Goal: Transaction & Acquisition: Purchase product/service

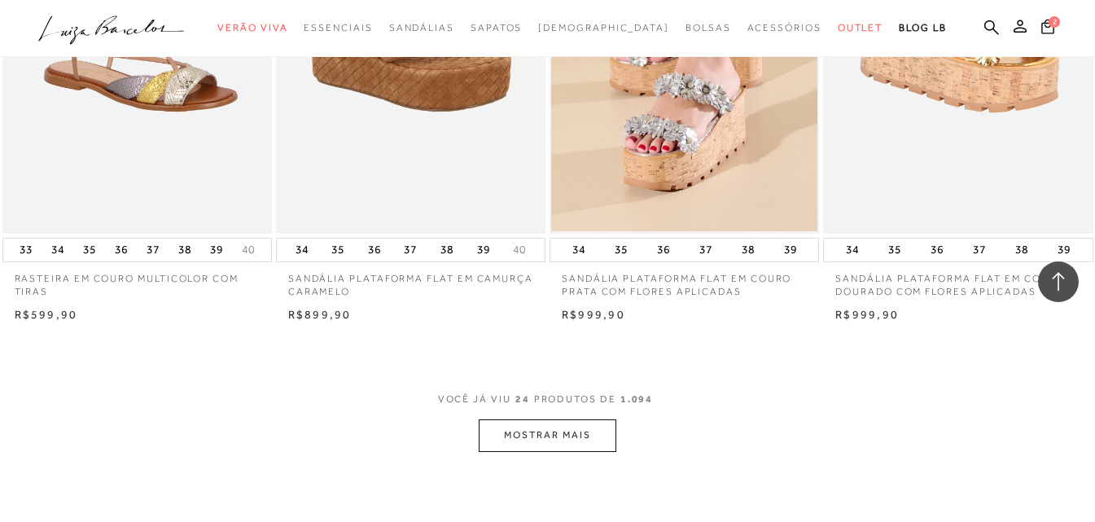
scroll to position [2850, 0]
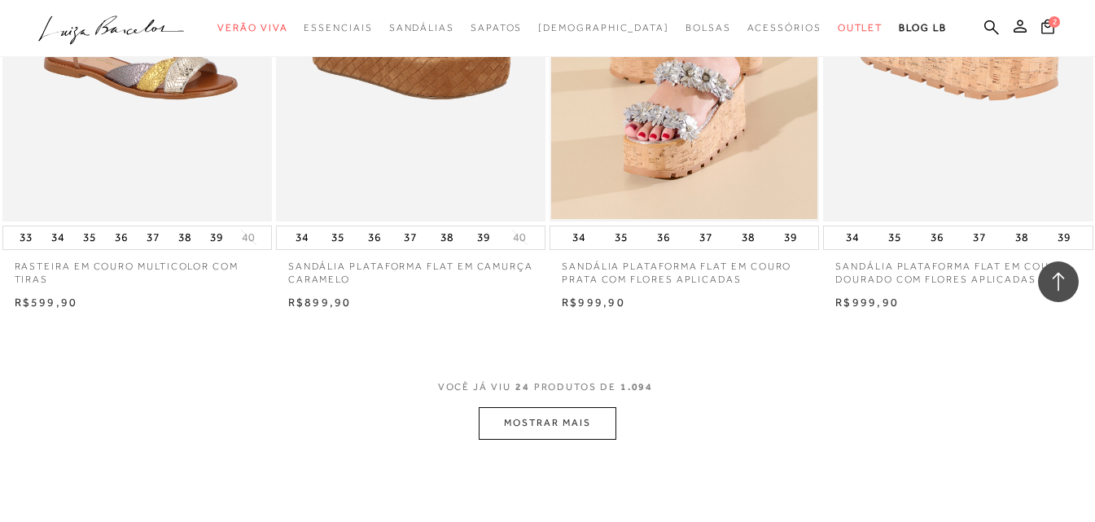
click at [546, 424] on button "MOSTRAR MAIS" at bounding box center [547, 423] width 137 height 32
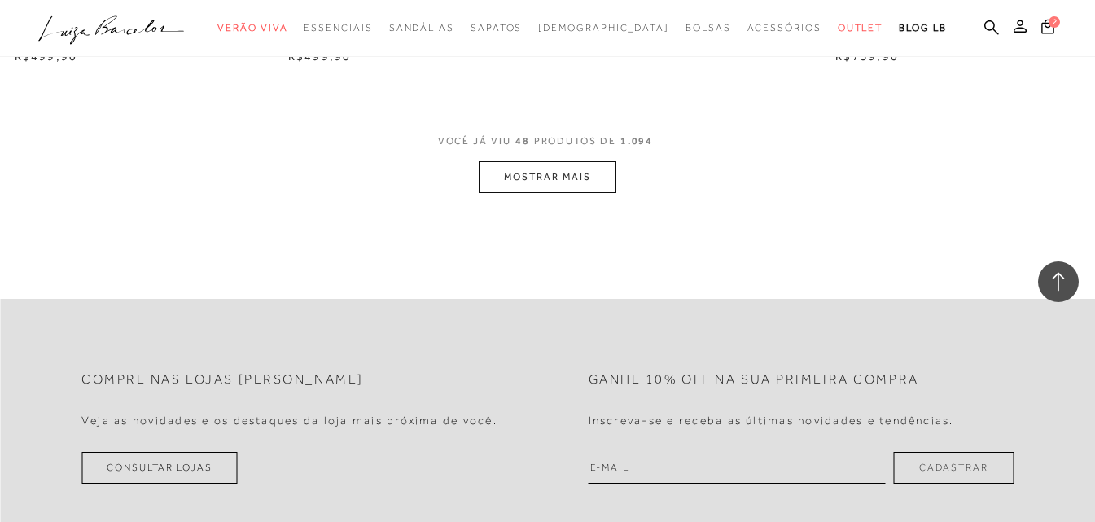
scroll to position [6189, 0]
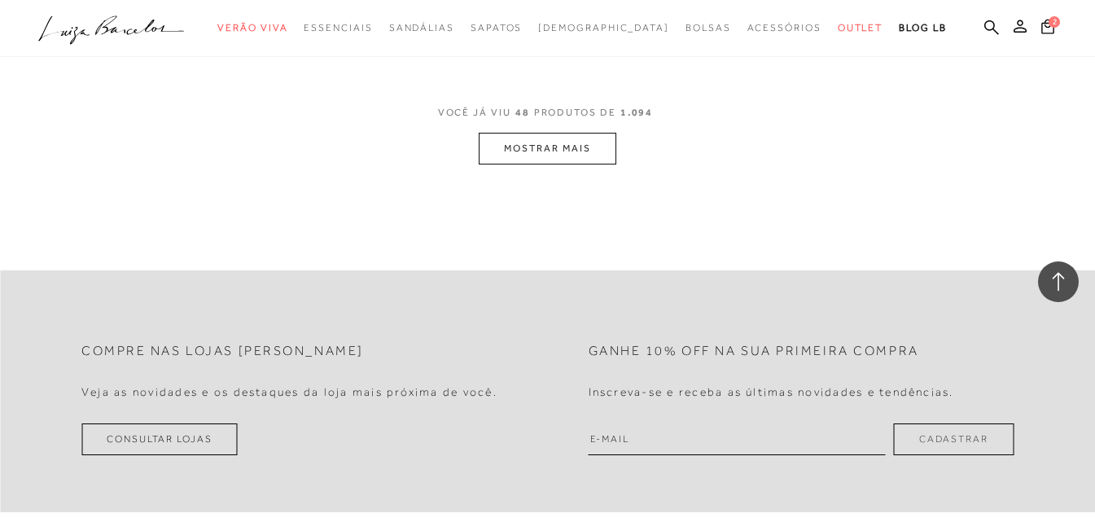
click at [582, 148] on button "MOSTRAR MAIS" at bounding box center [547, 149] width 137 height 32
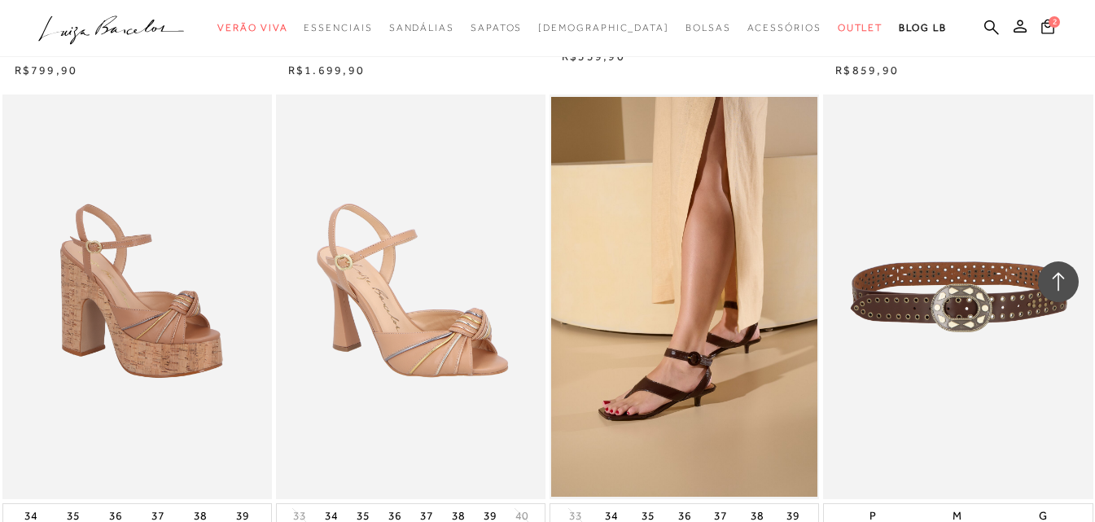
scroll to position [9040, 0]
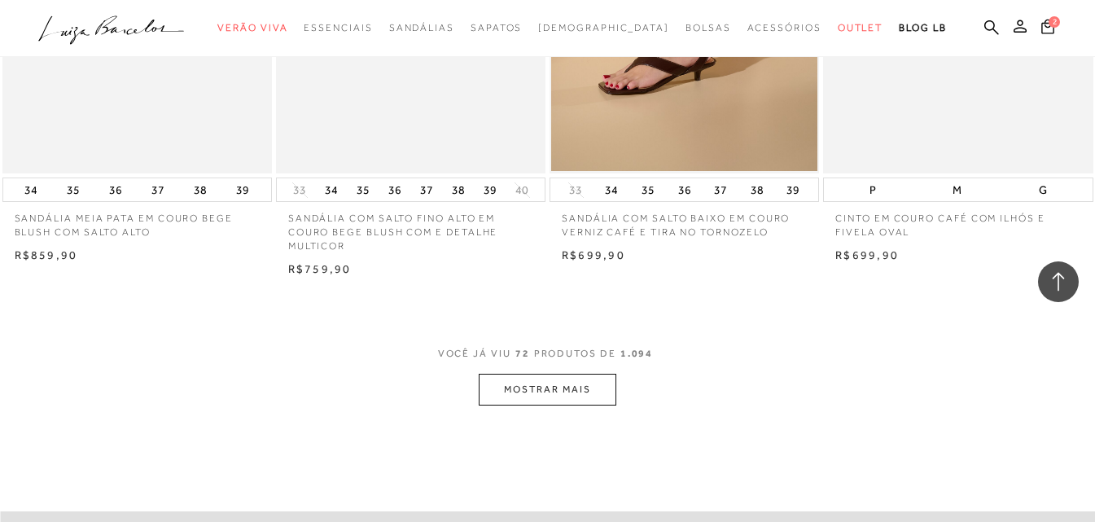
click at [569, 380] on button "MOSTRAR MAIS" at bounding box center [547, 390] width 137 height 32
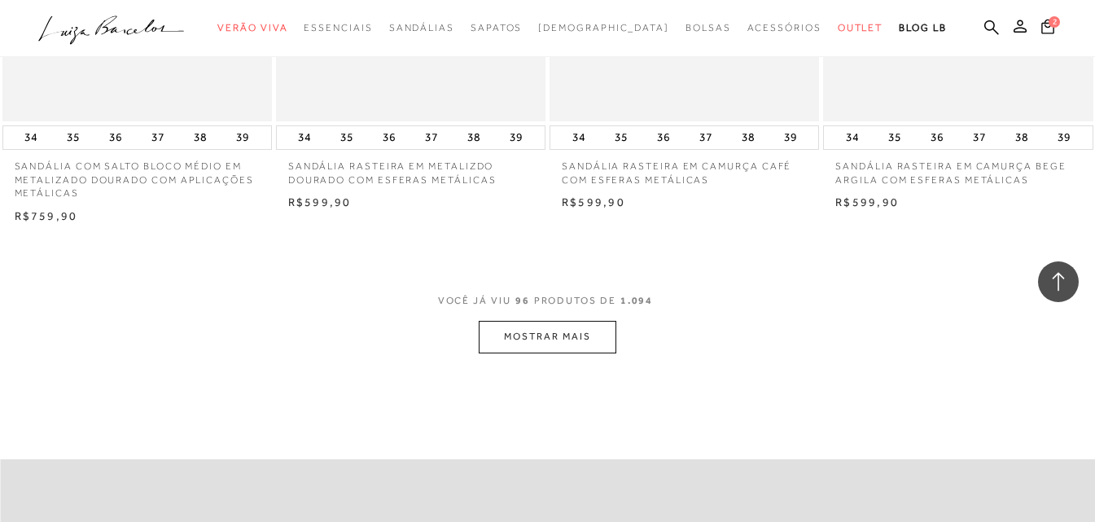
scroll to position [12216, 0]
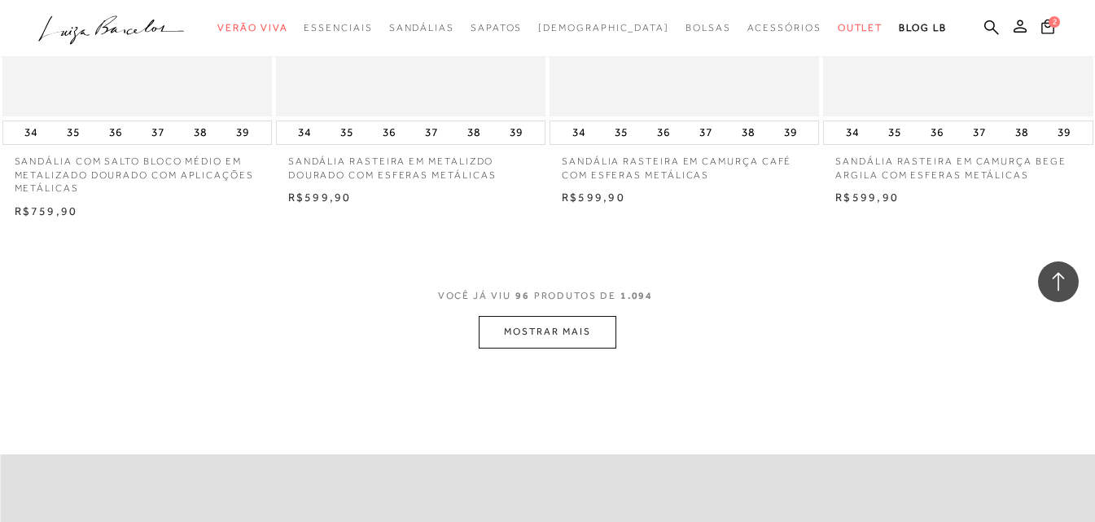
click at [591, 330] on button "MOSTRAR MAIS" at bounding box center [547, 332] width 137 height 32
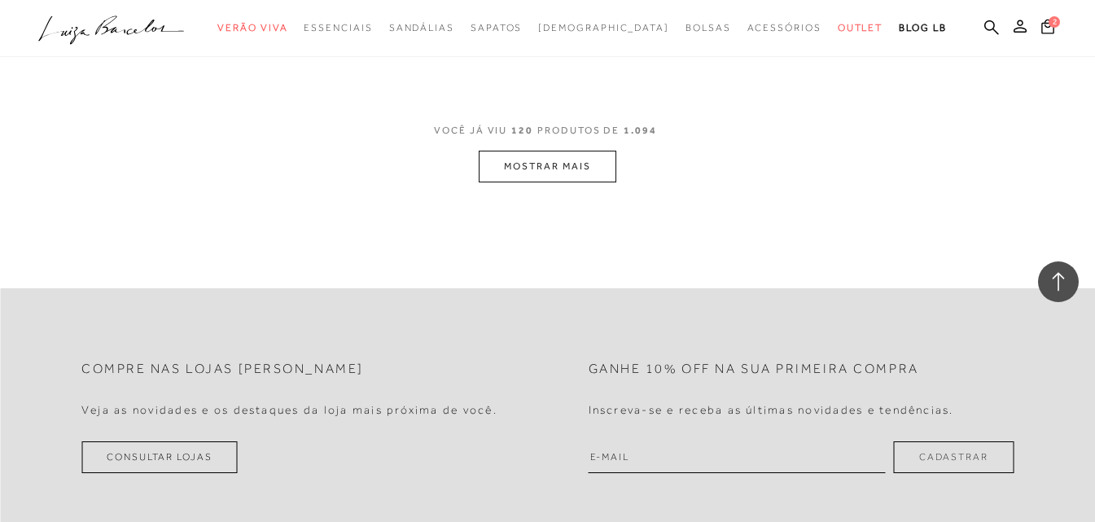
scroll to position [15555, 0]
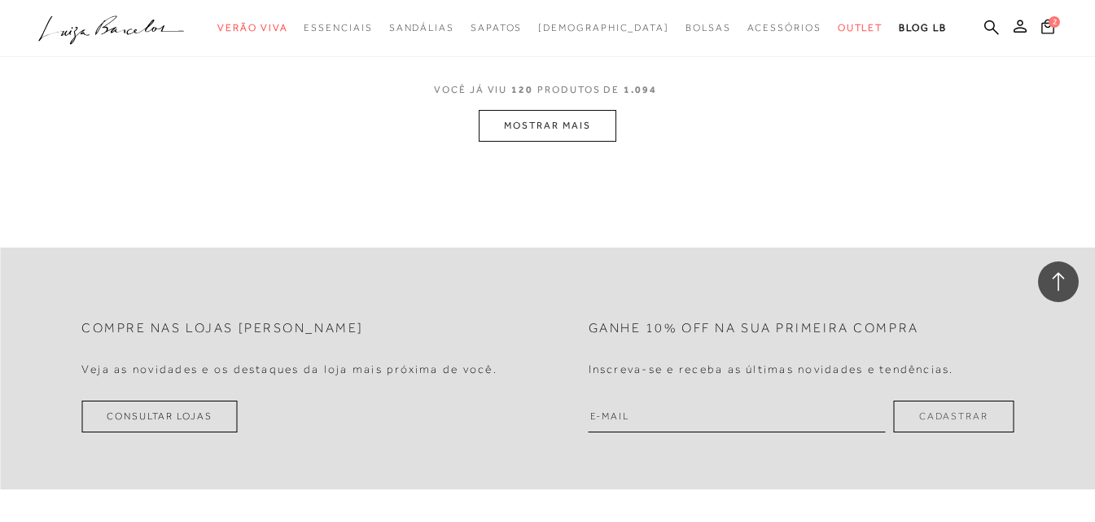
click at [537, 125] on button "MOSTRAR MAIS" at bounding box center [547, 126] width 137 height 32
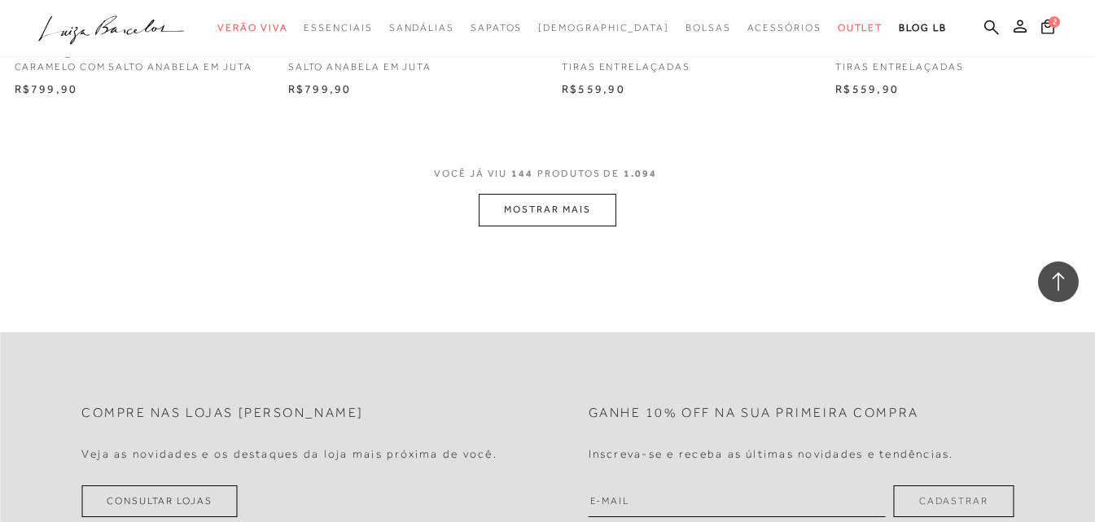
scroll to position [18486, 0]
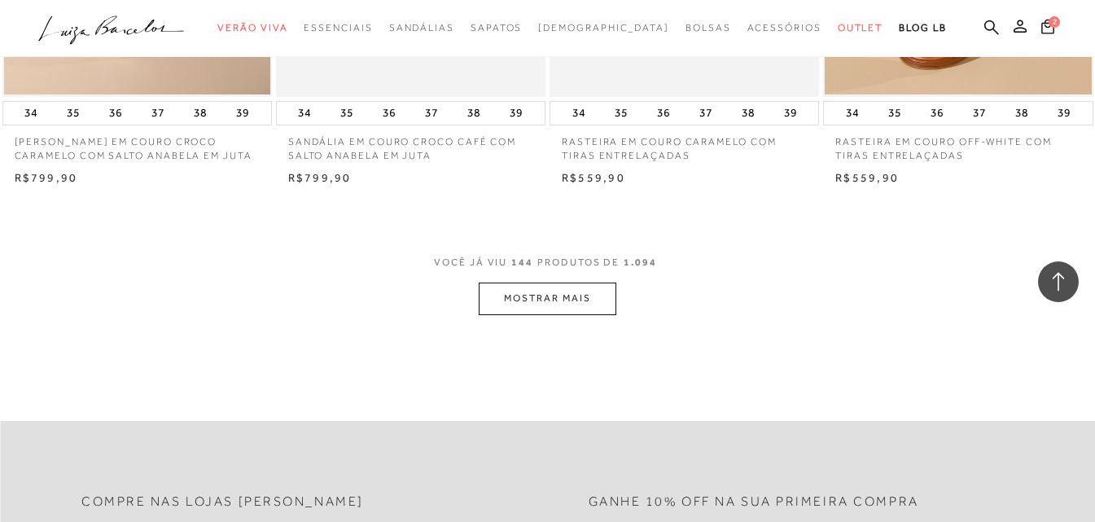
click at [574, 296] on button "MOSTRAR MAIS" at bounding box center [547, 299] width 137 height 32
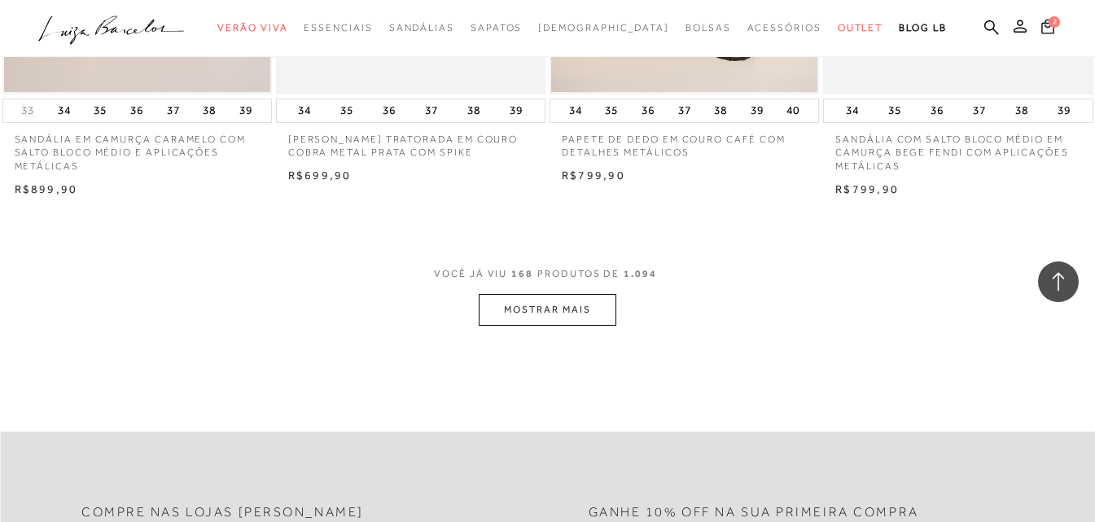
scroll to position [21581, 0]
click at [573, 293] on button "MOSTRAR MAIS" at bounding box center [547, 309] width 137 height 32
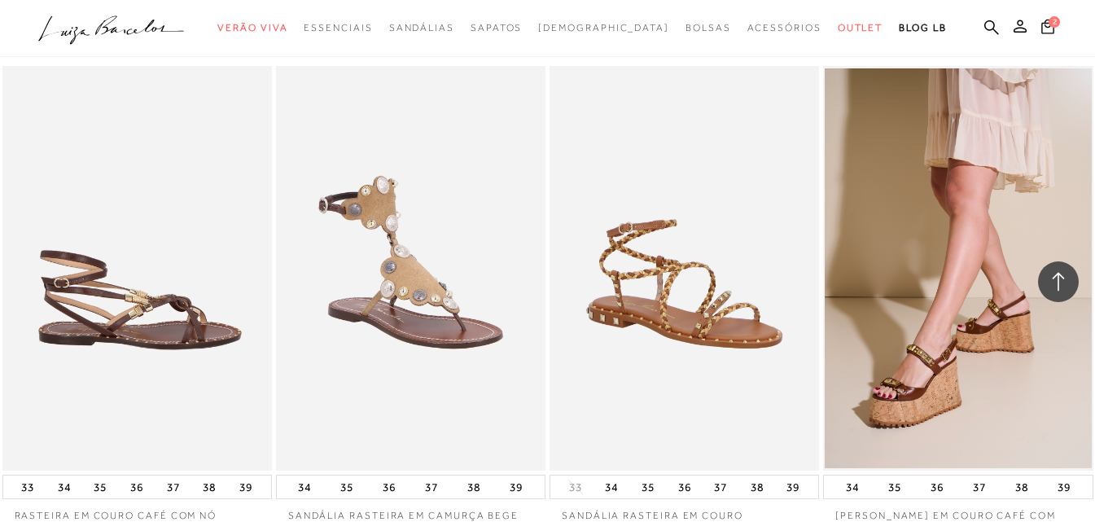
scroll to position [24676, 0]
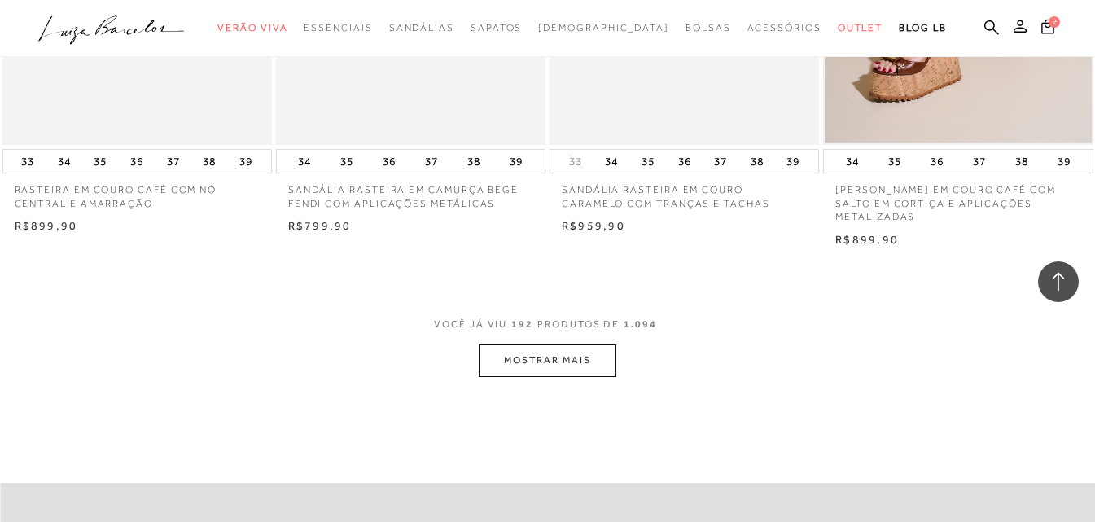
click at [520, 347] on button "MOSTRAR MAIS" at bounding box center [547, 360] width 137 height 32
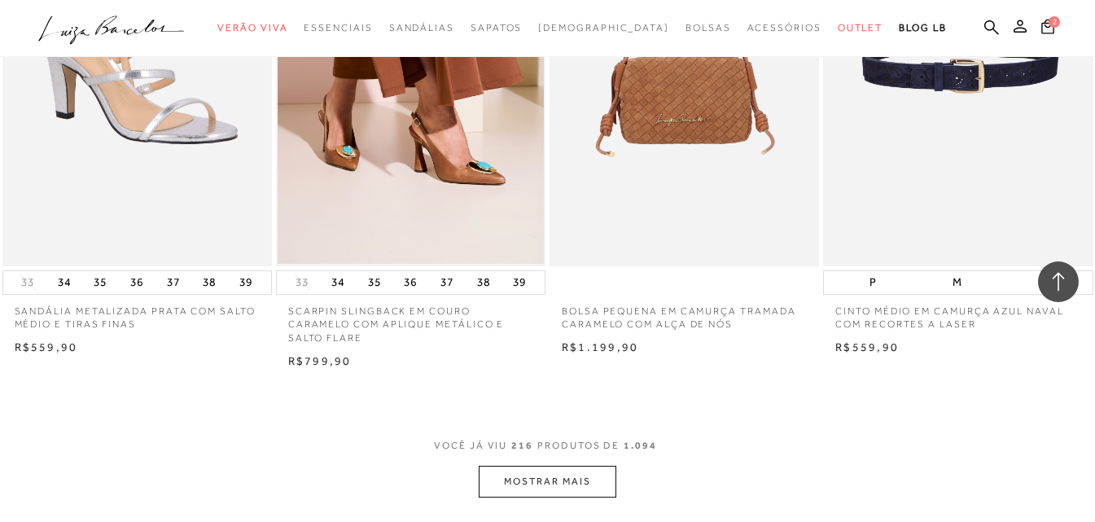
scroll to position [27852, 0]
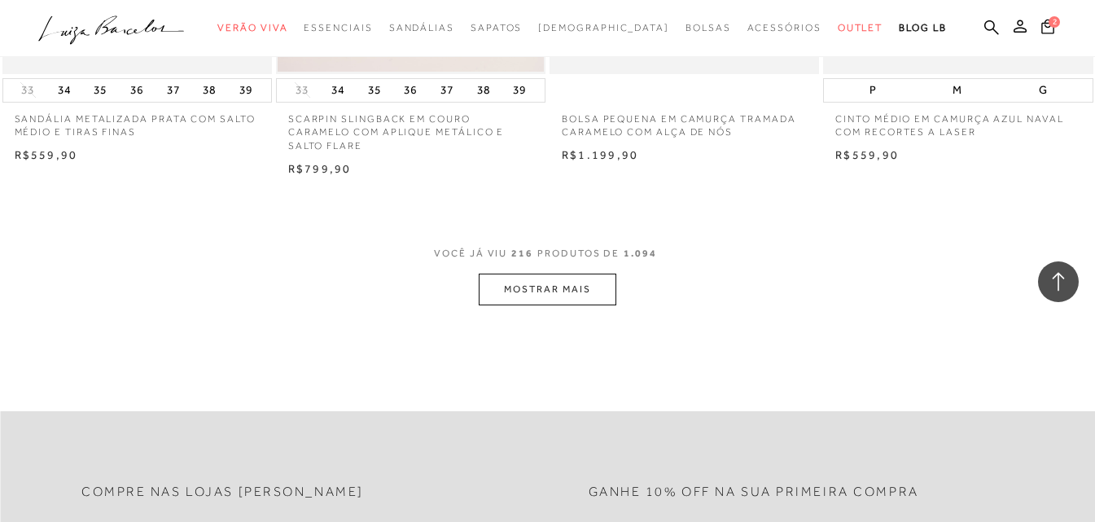
click at [506, 276] on button "MOSTRAR MAIS" at bounding box center [547, 290] width 137 height 32
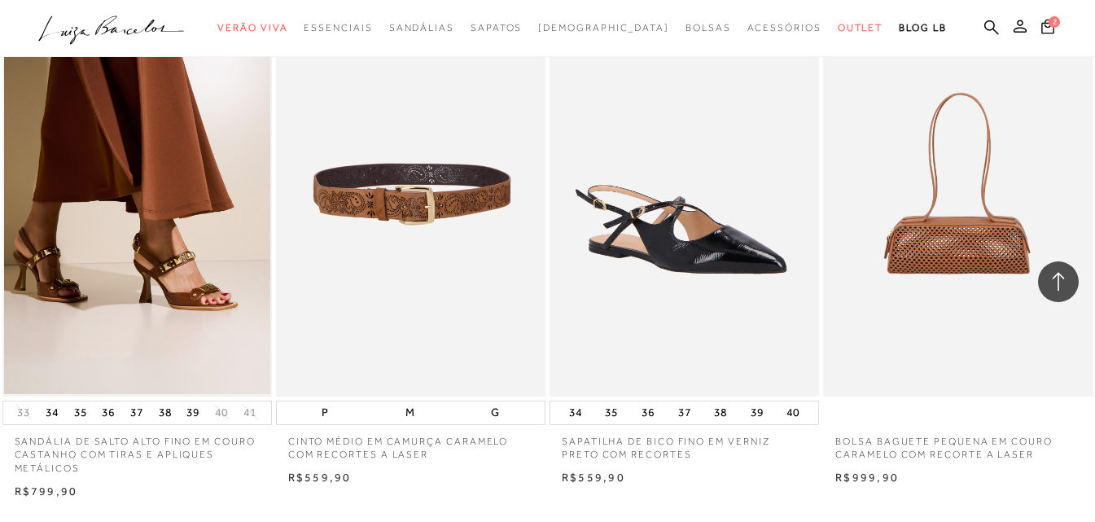
scroll to position [31028, 0]
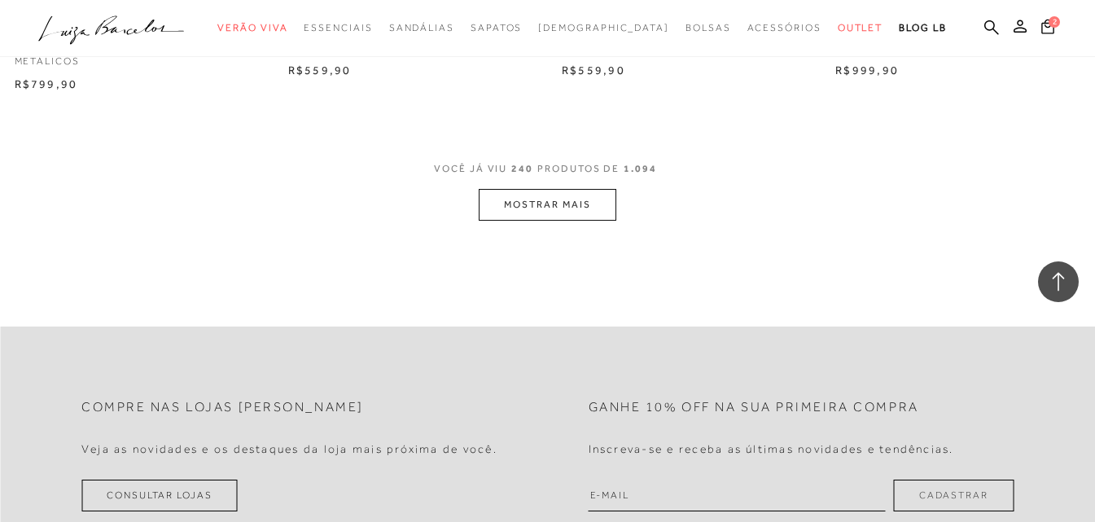
click at [561, 189] on button "MOSTRAR MAIS" at bounding box center [547, 205] width 137 height 32
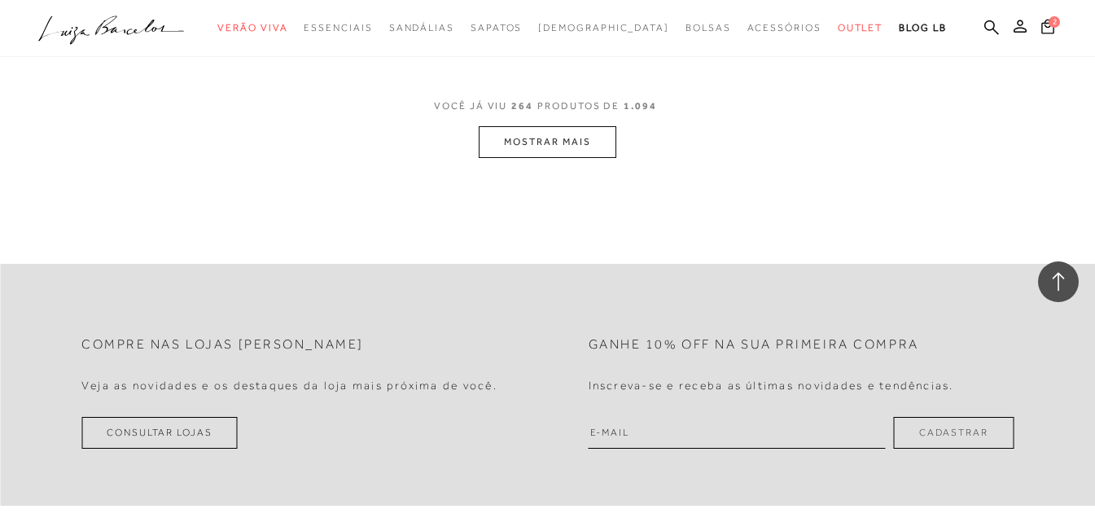
scroll to position [34122, 0]
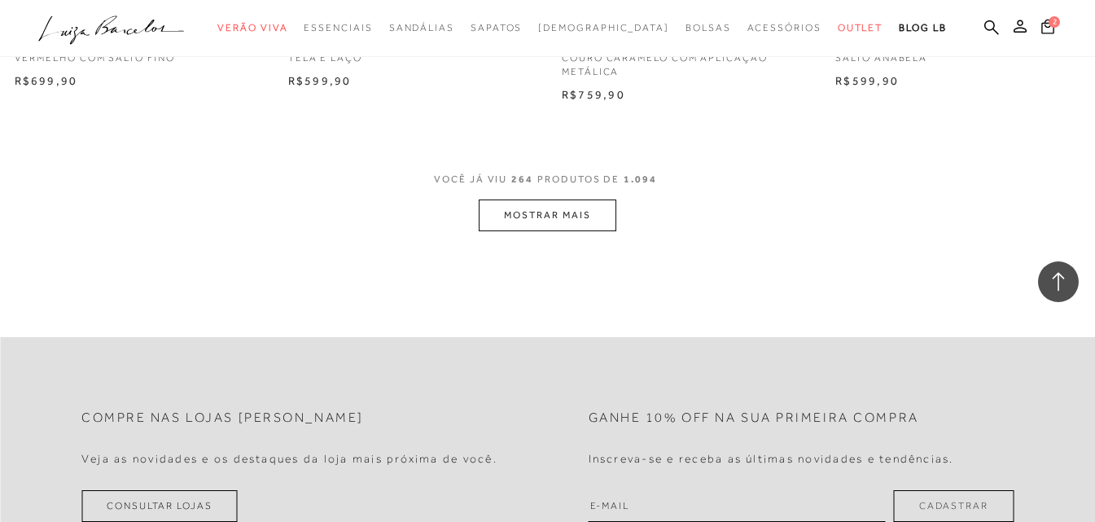
click at [529, 206] on button "MOSTRAR MAIS" at bounding box center [547, 216] width 137 height 32
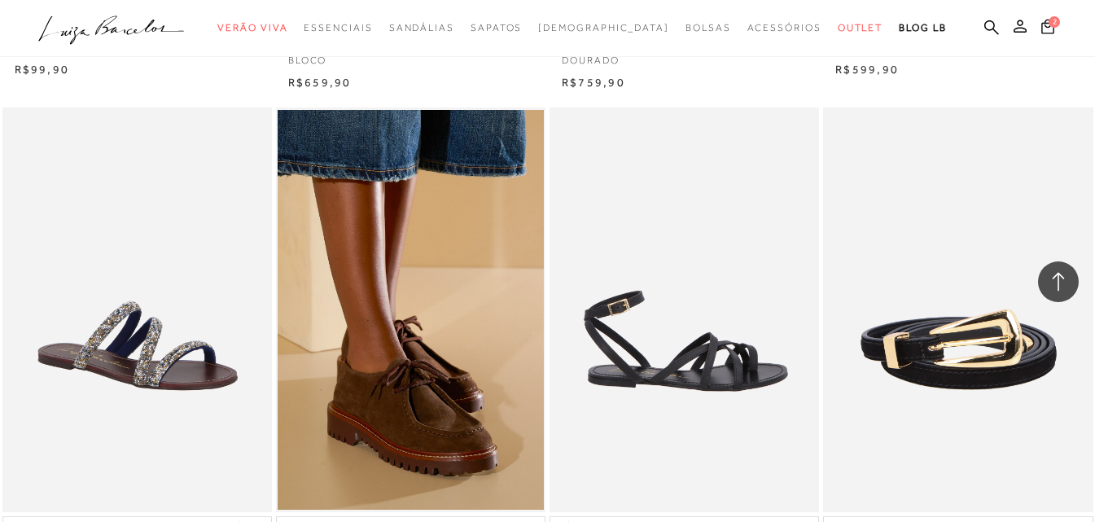
scroll to position [36973, 0]
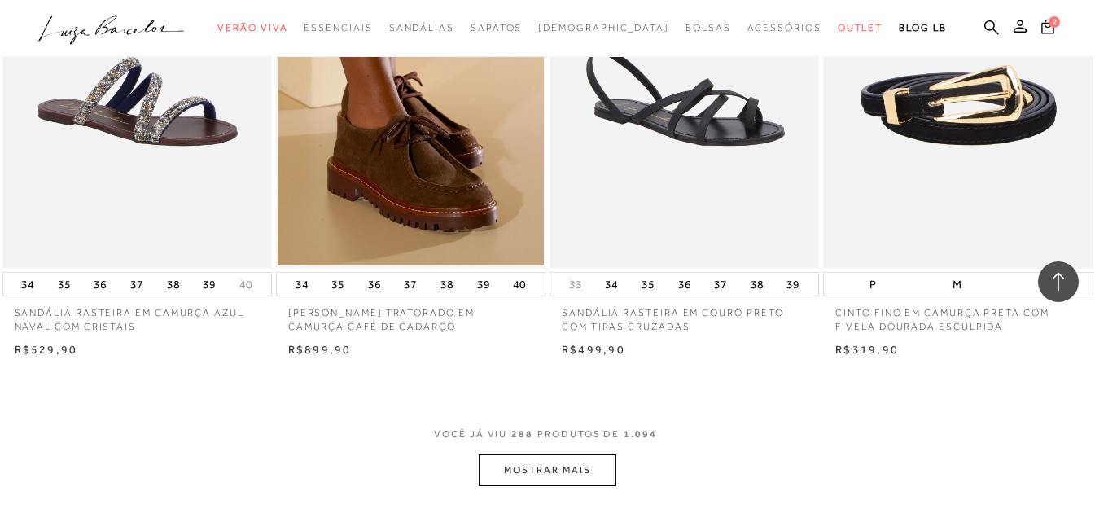
click at [577, 454] on button "MOSTRAR MAIS" at bounding box center [547, 470] width 137 height 32
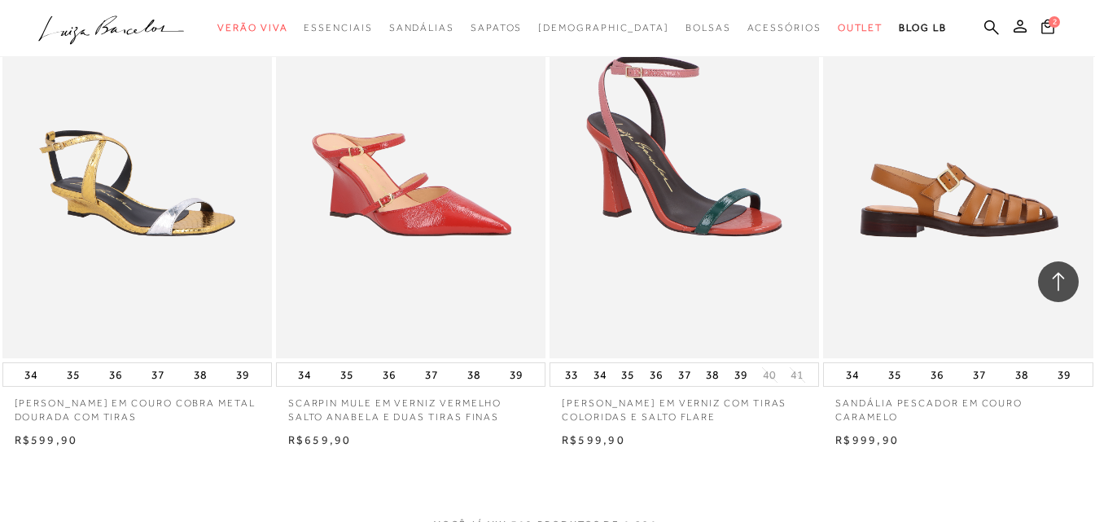
scroll to position [40230, 0]
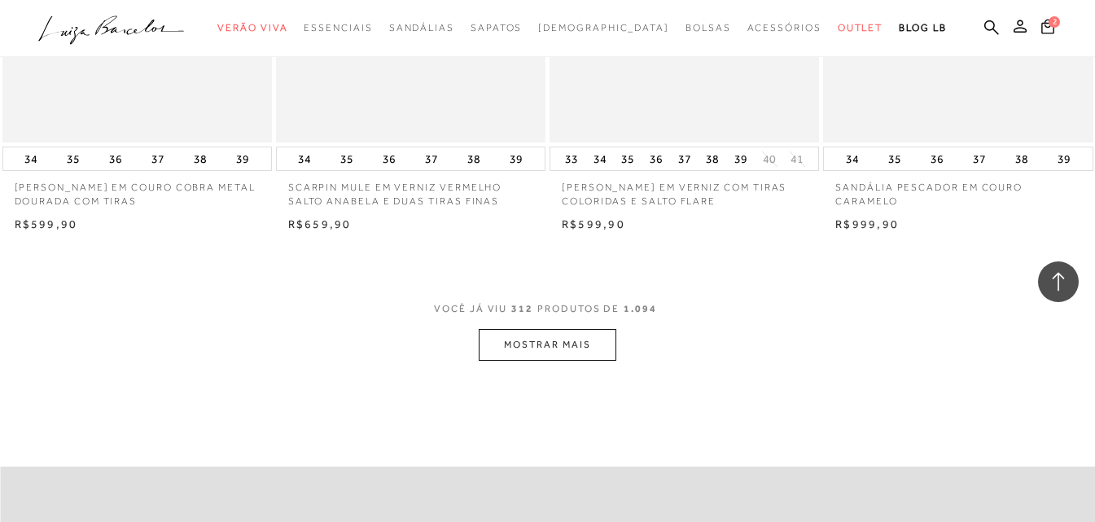
click at [552, 329] on button "MOSTRAR MAIS" at bounding box center [547, 345] width 137 height 32
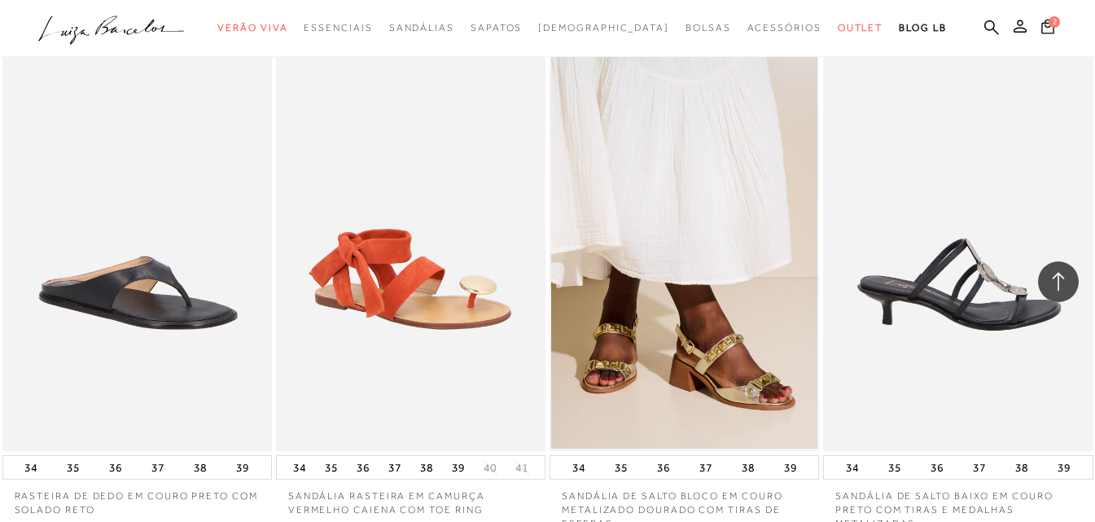
scroll to position [43406, 0]
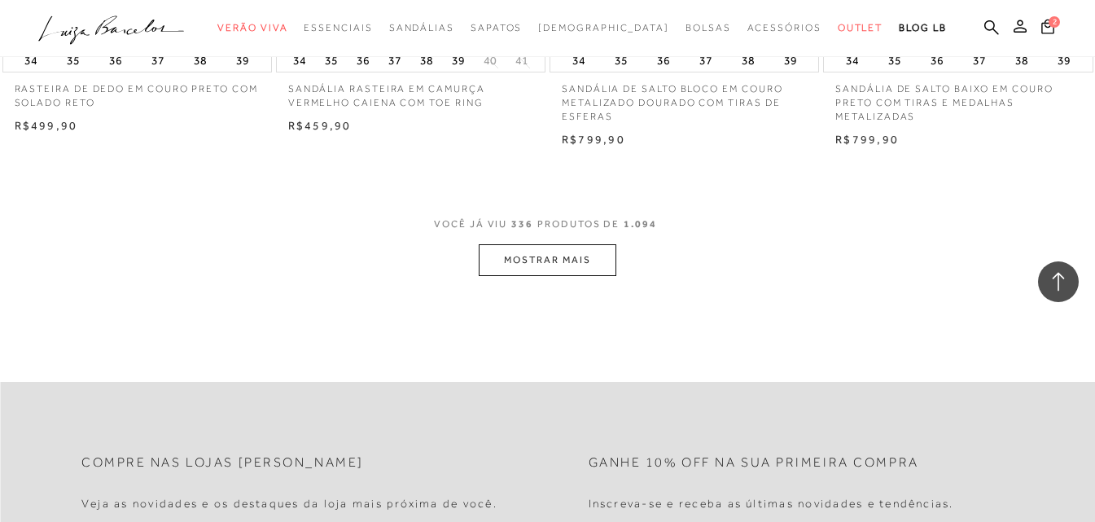
click at [541, 256] on button "MOSTRAR MAIS" at bounding box center [547, 260] width 137 height 32
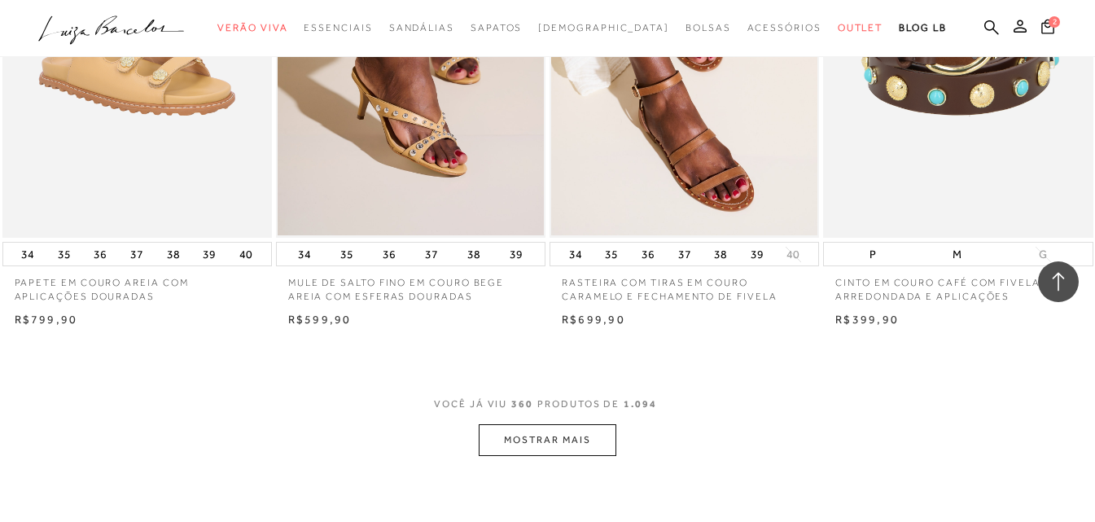
scroll to position [46338, 0]
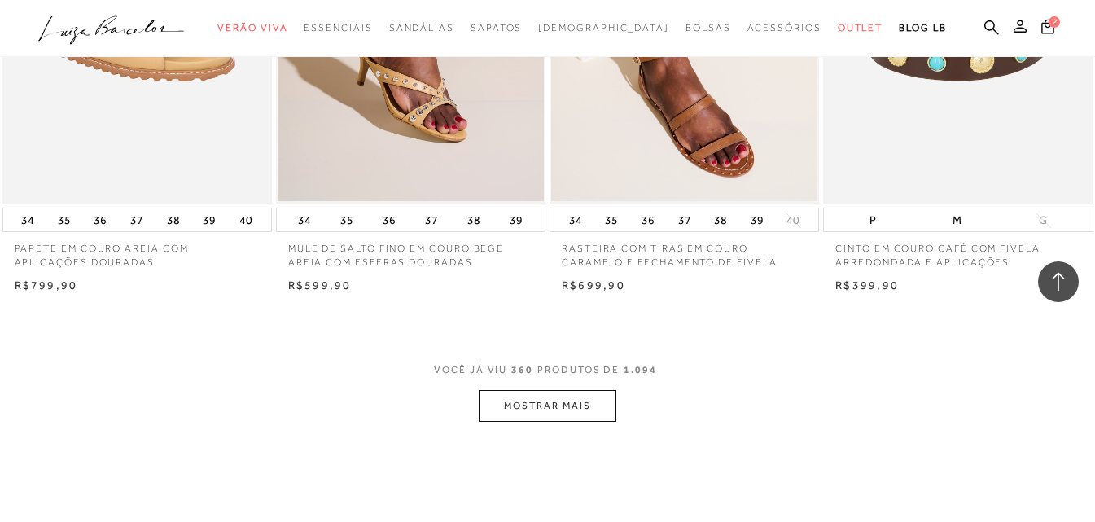
click at [538, 390] on button "MOSTRAR MAIS" at bounding box center [547, 406] width 137 height 32
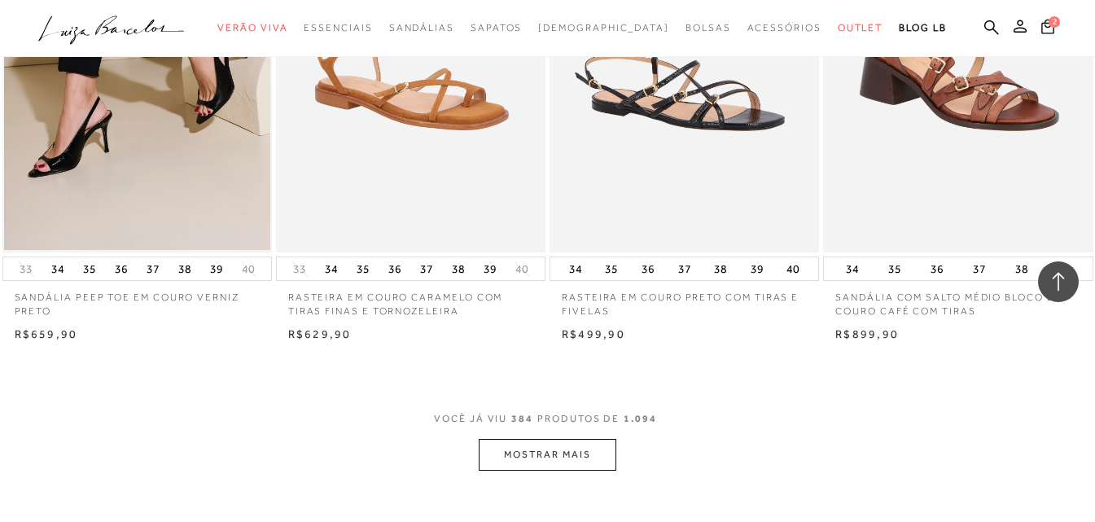
scroll to position [49596, 0]
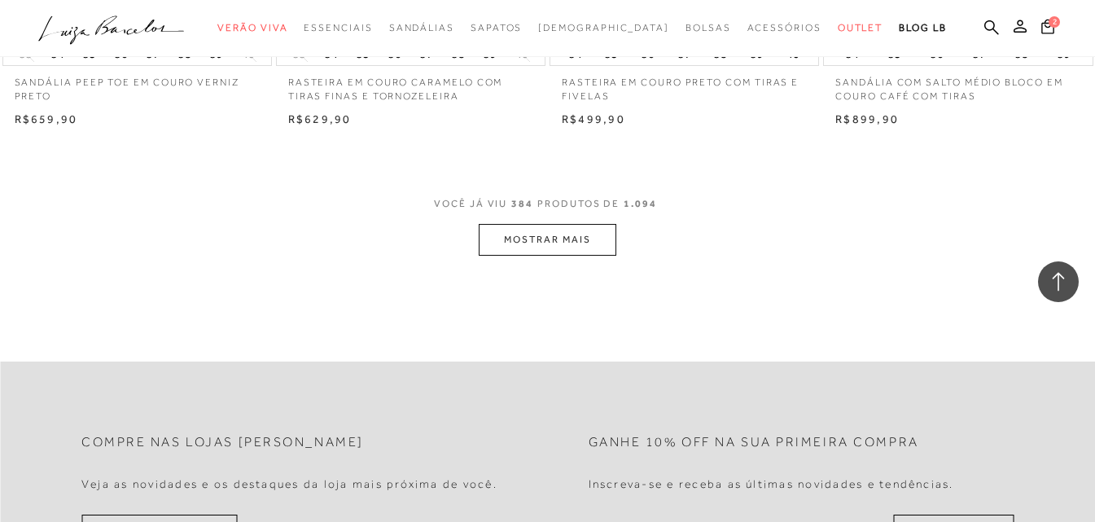
click at [512, 224] on button "MOSTRAR MAIS" at bounding box center [547, 240] width 137 height 32
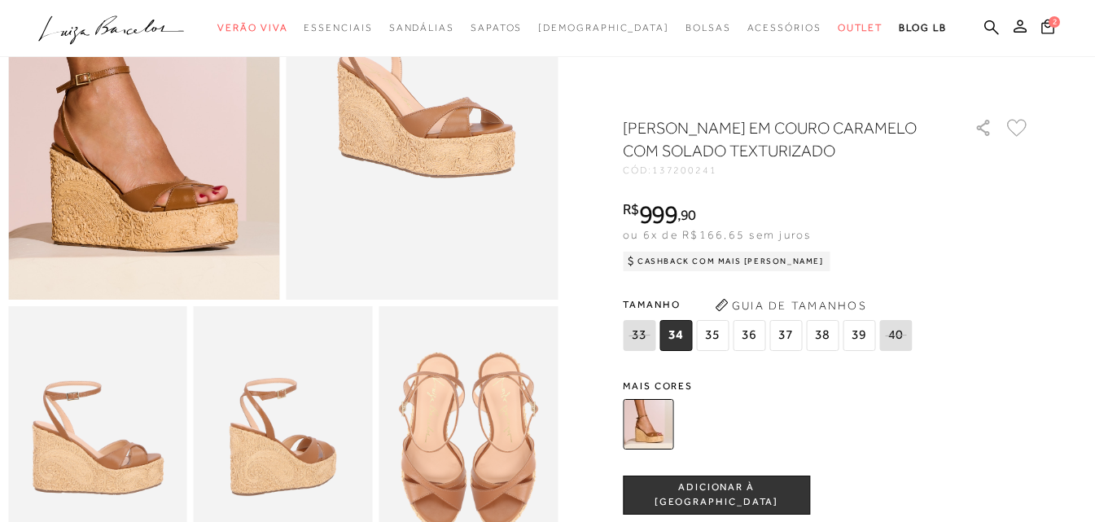
scroll to position [244, 0]
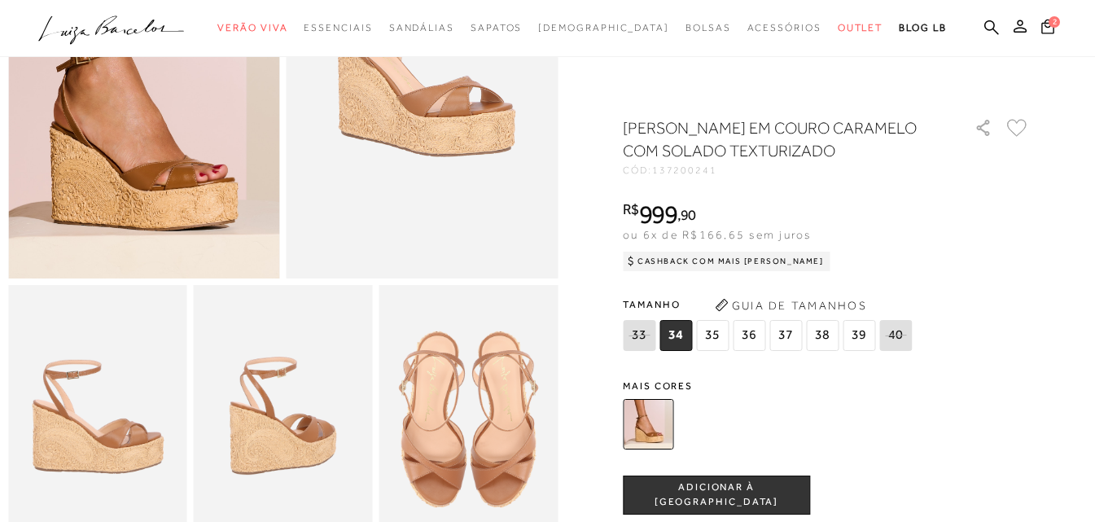
click at [793, 338] on span "37" at bounding box center [786, 335] width 33 height 31
click at [734, 491] on span "ADICIONAR À SACOLA" at bounding box center [717, 494] width 186 height 29
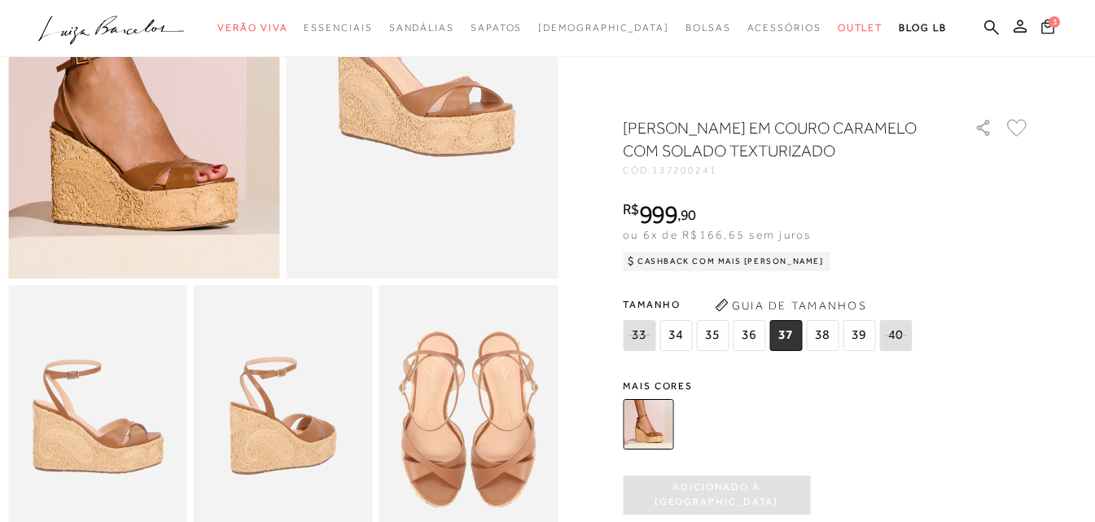
click at [1049, 27] on icon at bounding box center [1048, 26] width 14 height 16
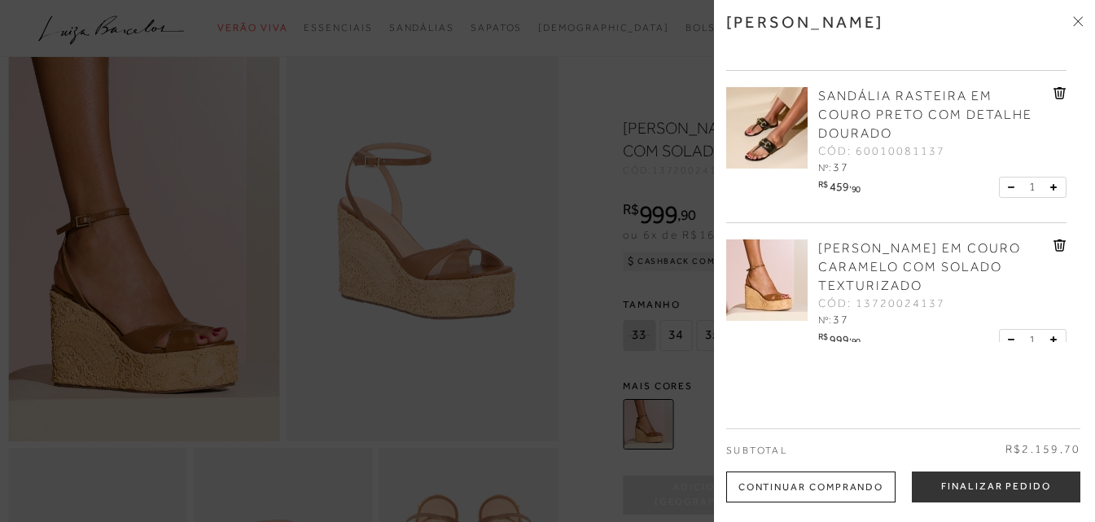
scroll to position [151, 0]
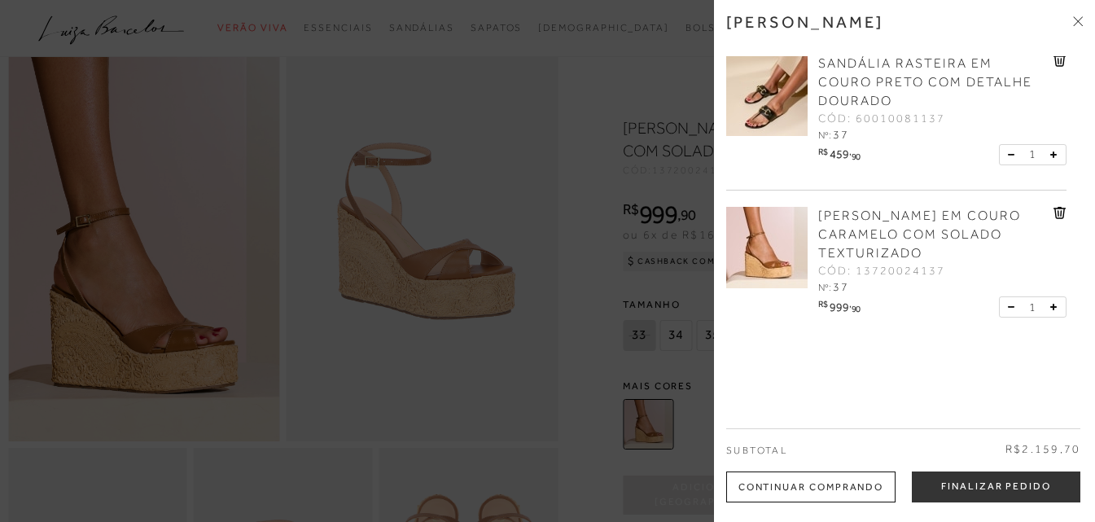
click at [612, 94] on div at bounding box center [547, 261] width 1095 height 522
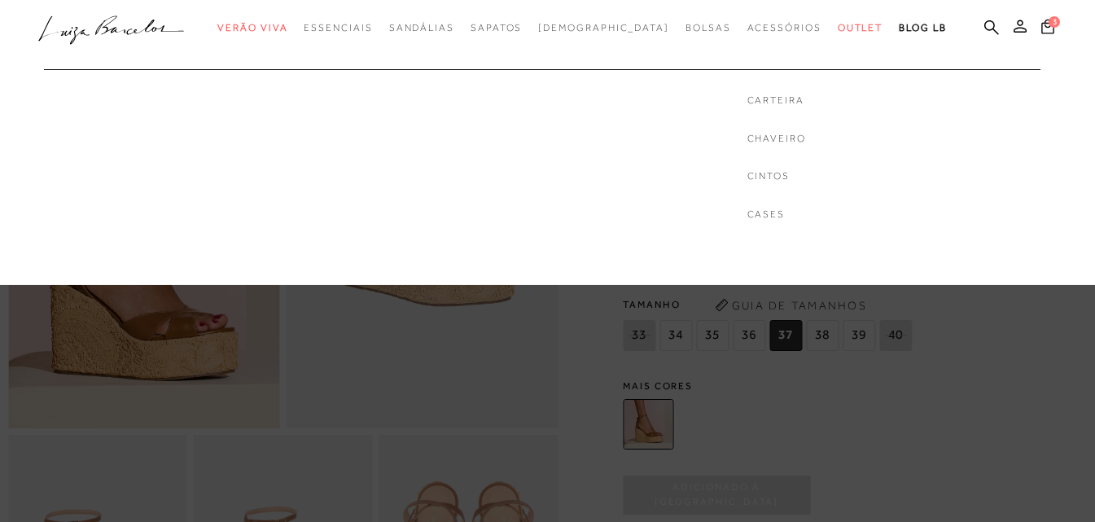
scroll to position [244, 0]
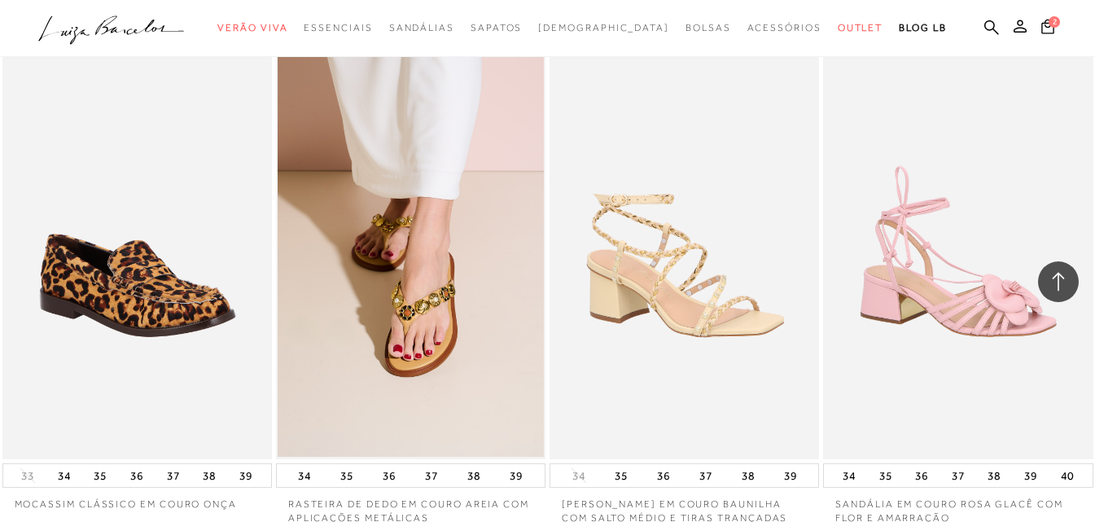
scroll to position [52609, 0]
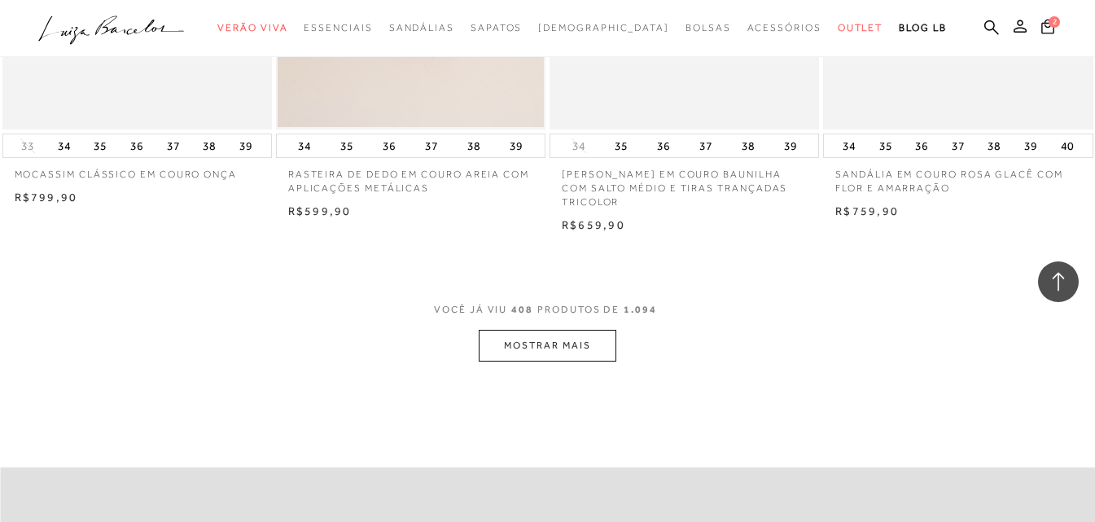
click at [557, 341] on button "MOSTRAR MAIS" at bounding box center [547, 346] width 137 height 32
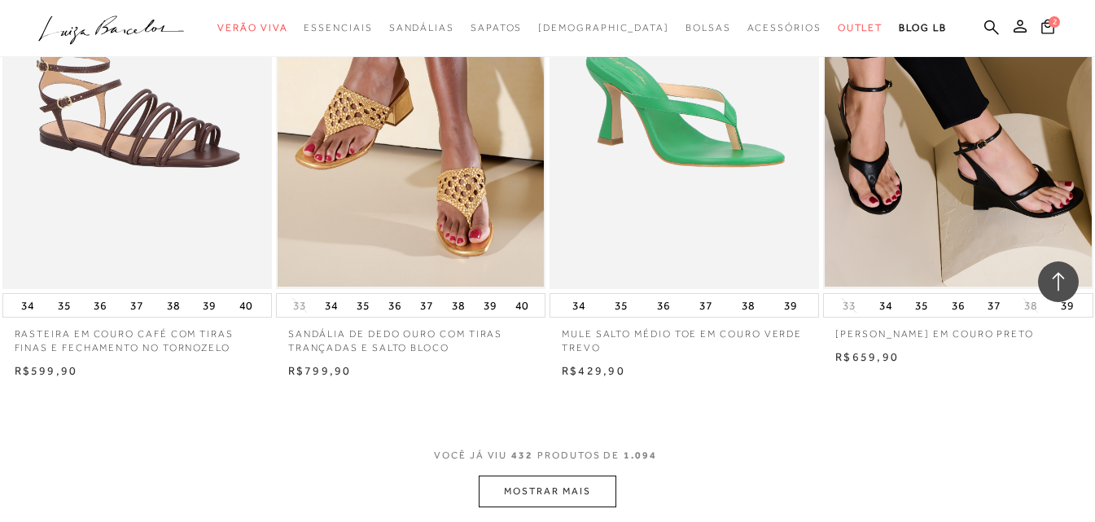
scroll to position [55703, 0]
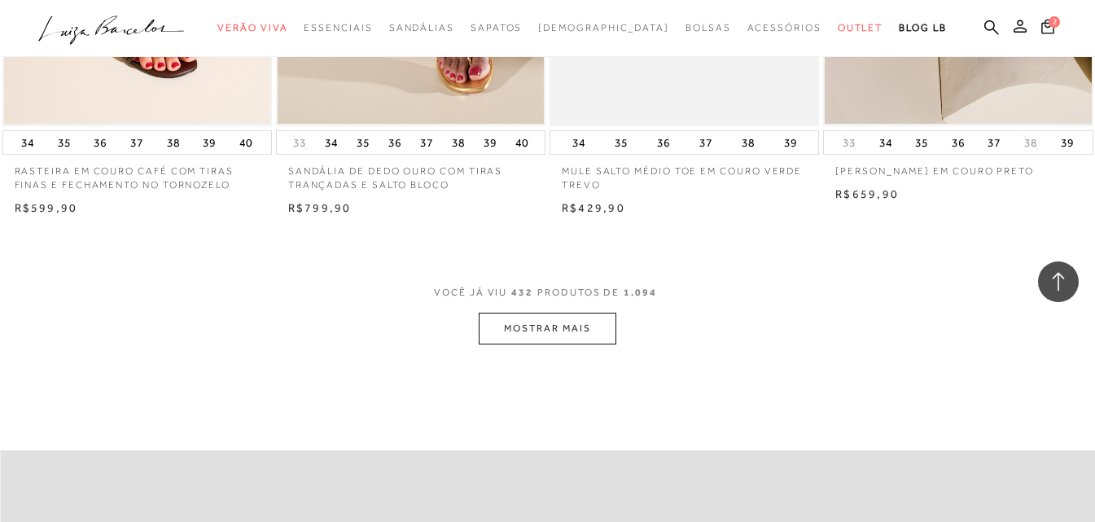
click at [549, 316] on button "MOSTRAR MAIS" at bounding box center [547, 329] width 137 height 32
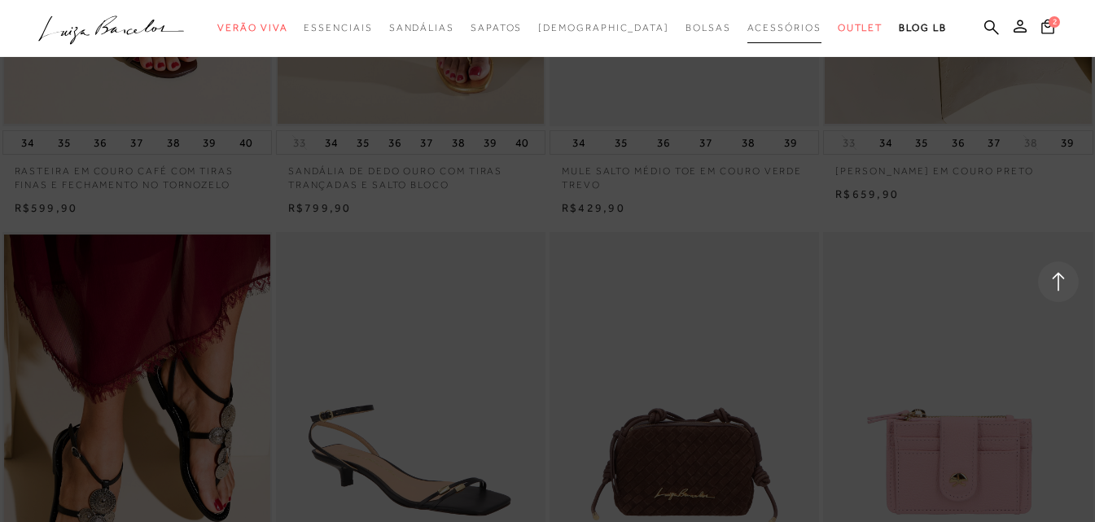
scroll to position [58805, 0]
